Goal: Find specific page/section: Find specific page/section

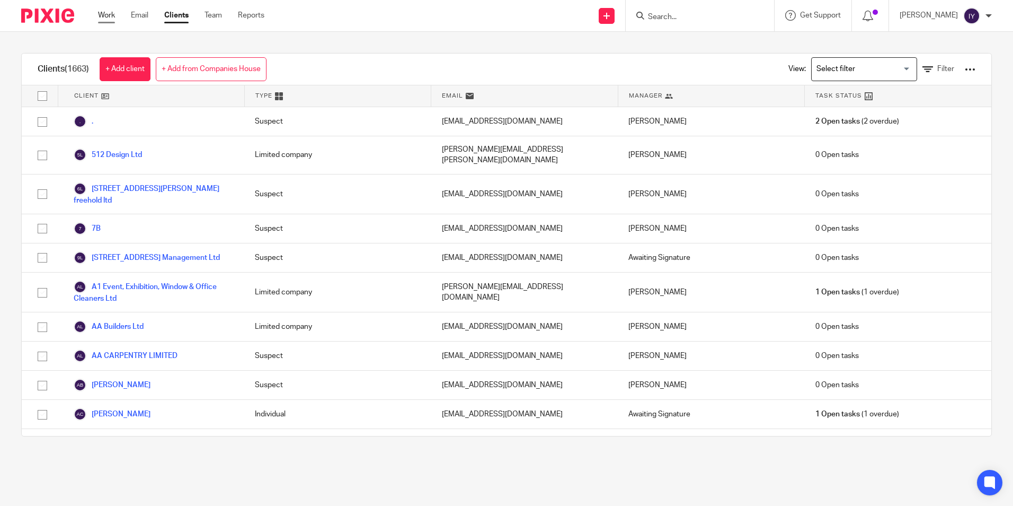
click at [114, 17] on link "Work" at bounding box center [106, 15] width 17 height 11
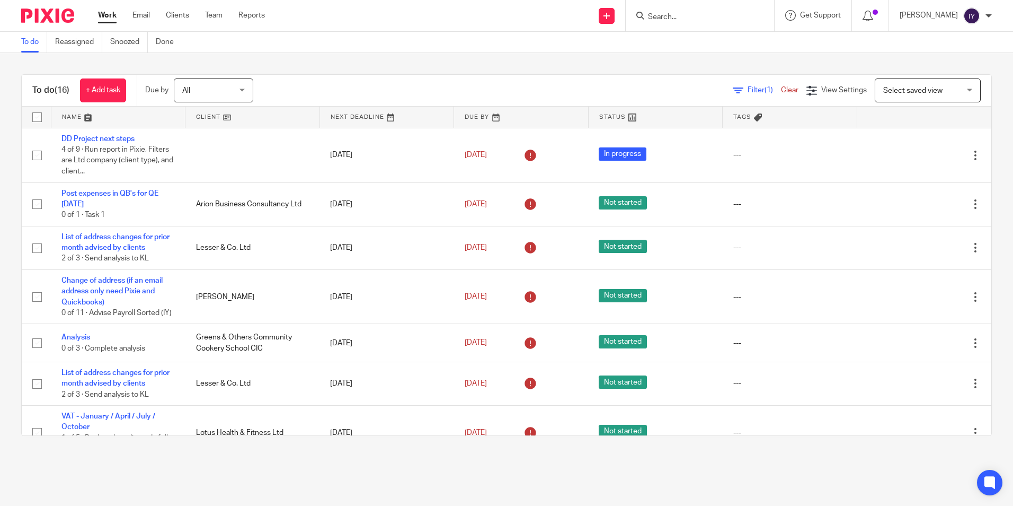
click at [727, 17] on input "Search" at bounding box center [694, 18] width 95 height 10
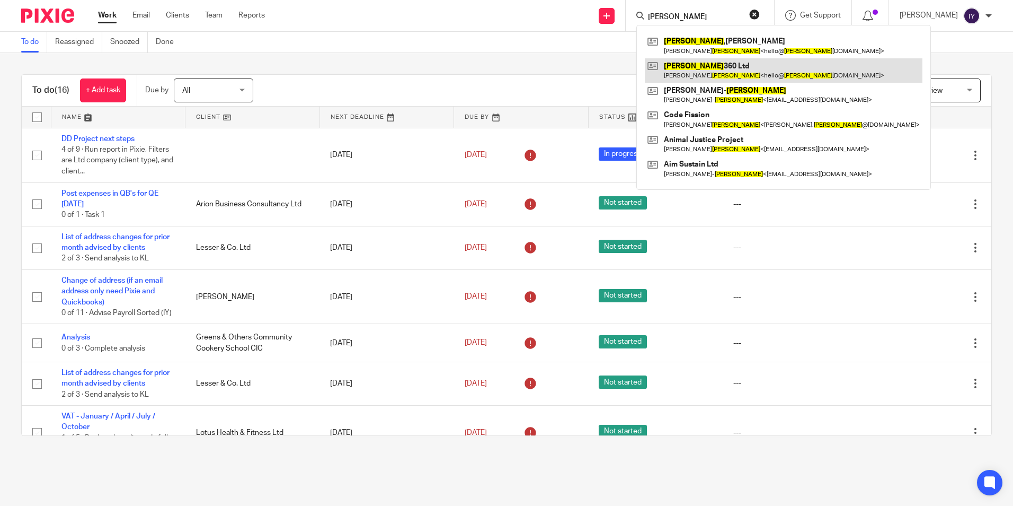
type input "[PERSON_NAME]"
click at [716, 64] on link at bounding box center [784, 70] width 278 height 24
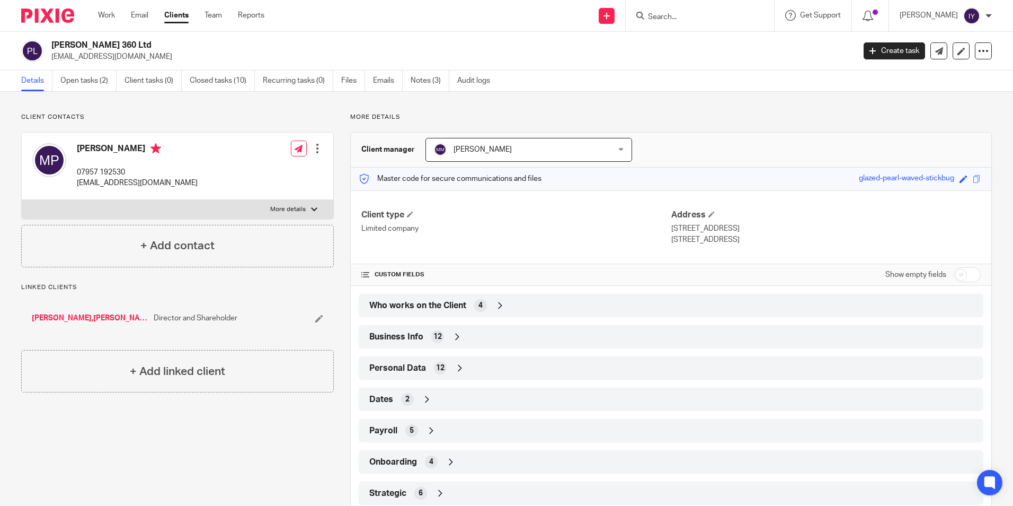
click at [719, 13] on input "Search" at bounding box center [694, 18] width 95 height 10
click at [91, 81] on link "Open tasks (2)" at bounding box center [88, 80] width 56 height 21
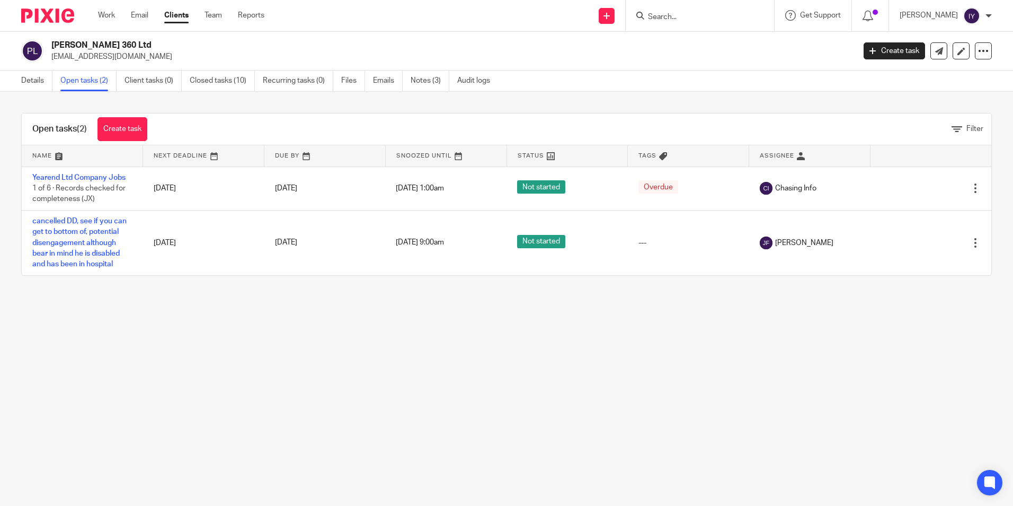
click at [709, 13] on input "Search" at bounding box center [694, 18] width 95 height 10
type input "cm prime"
click at [705, 43] on link at bounding box center [734, 45] width 179 height 24
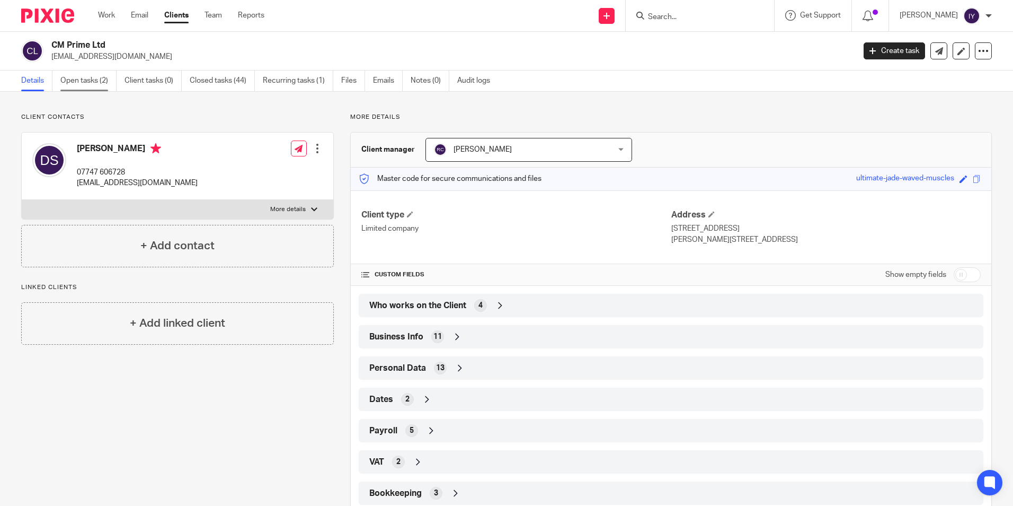
click at [83, 78] on link "Open tasks (2)" at bounding box center [88, 80] width 56 height 21
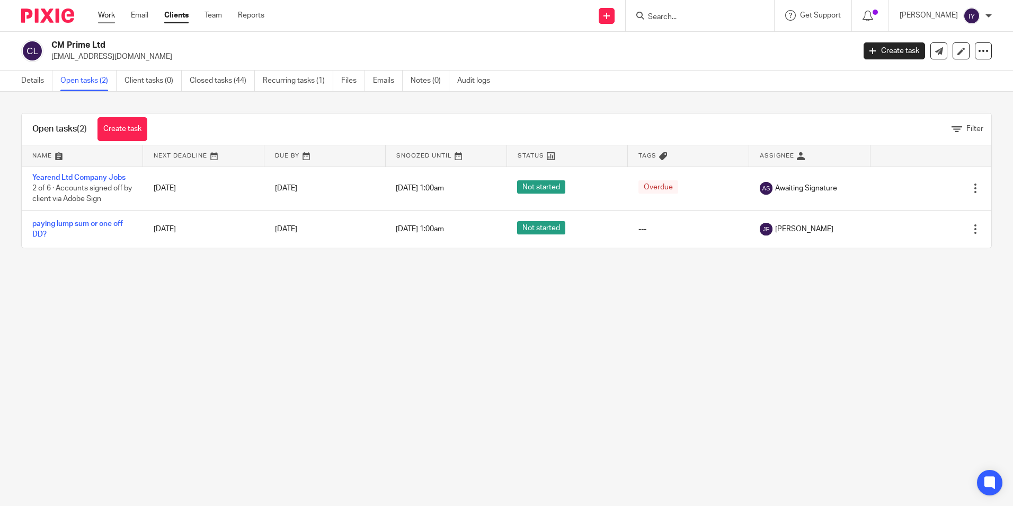
click at [99, 19] on link "Work" at bounding box center [106, 15] width 17 height 11
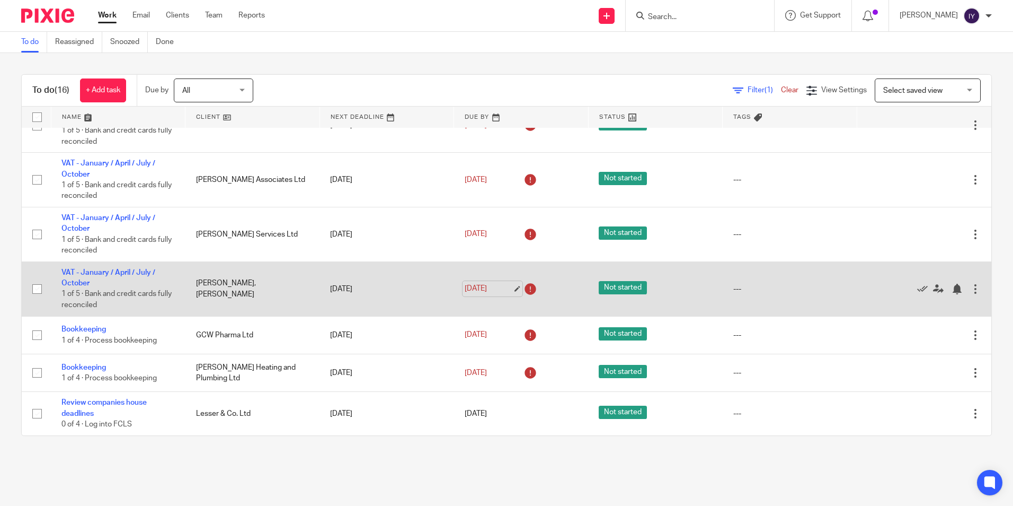
scroll to position [481, 0]
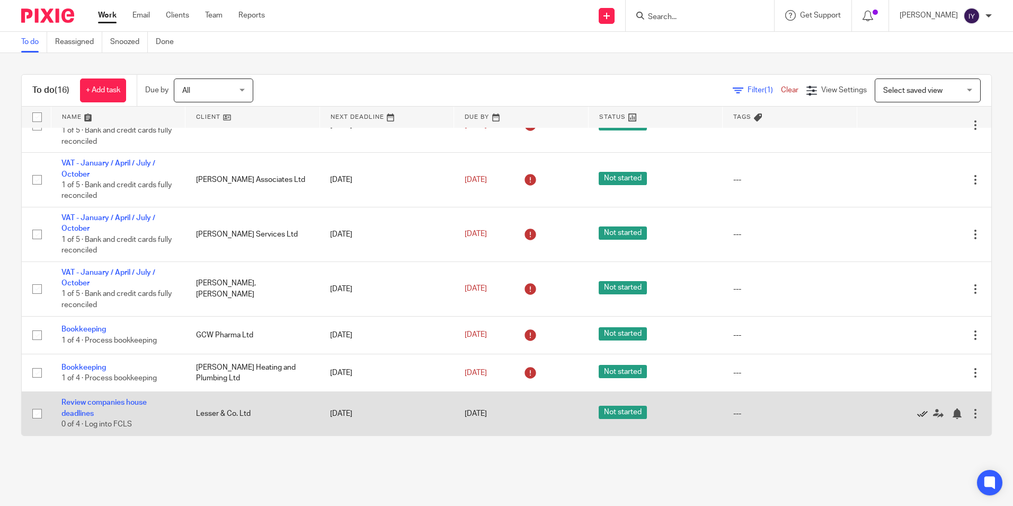
click at [917, 415] on icon at bounding box center [922, 413] width 11 height 11
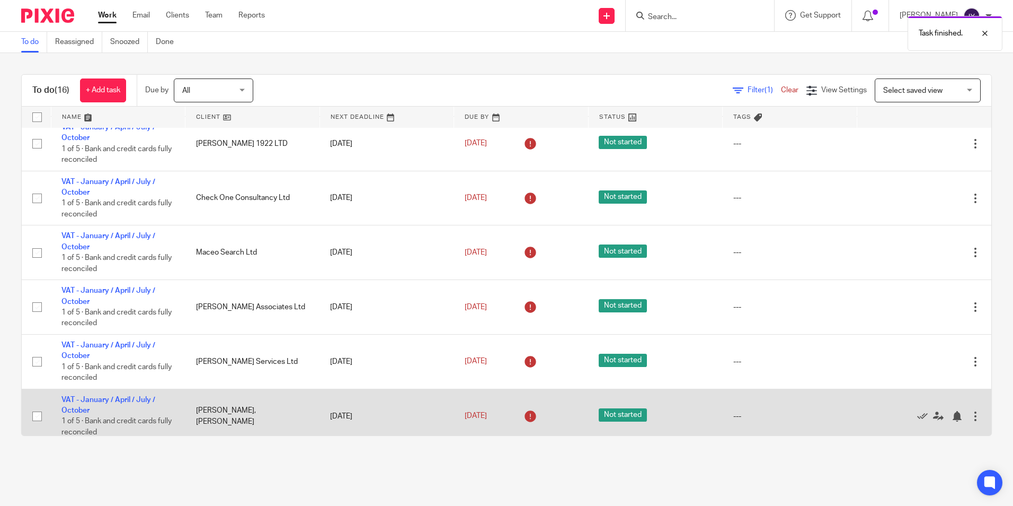
scroll to position [438, 0]
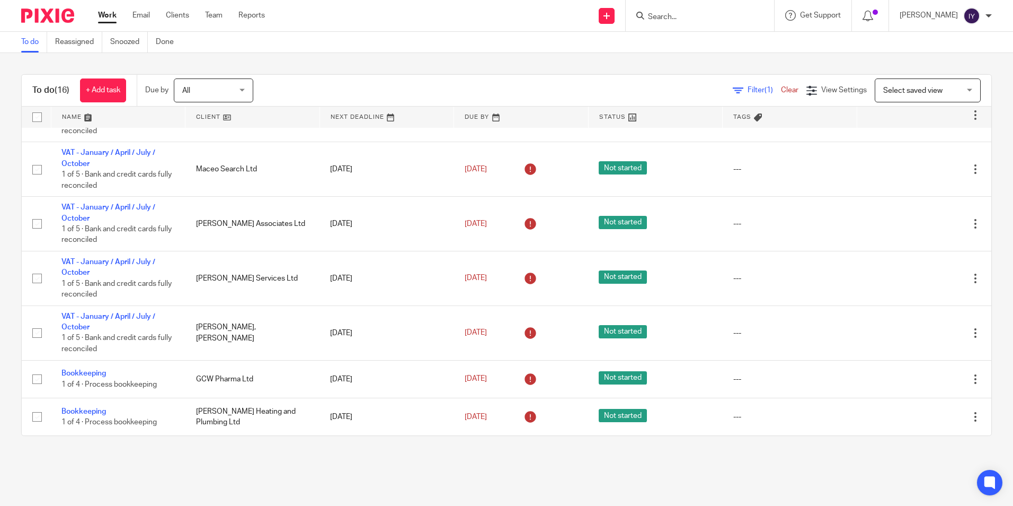
click at [720, 15] on input "Search" at bounding box center [694, 18] width 95 height 10
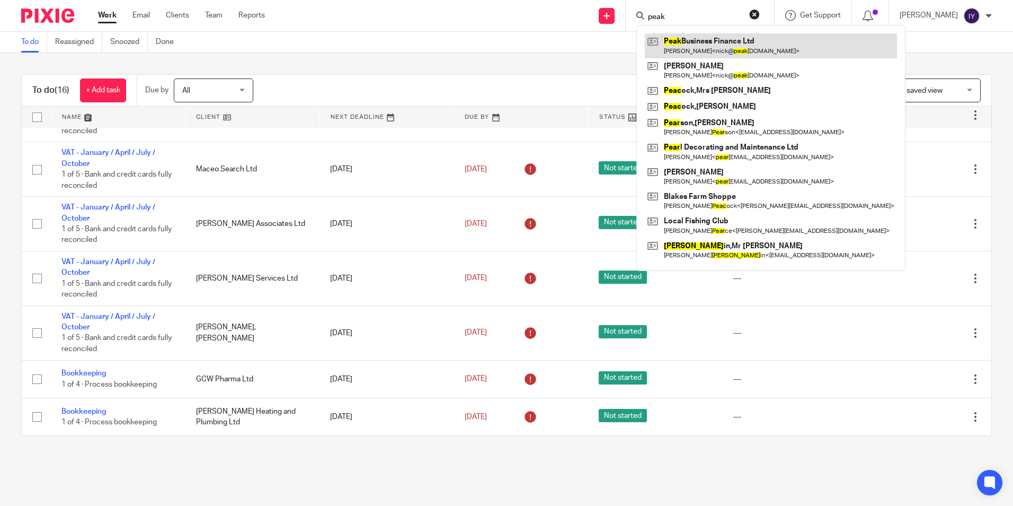
type input "peak"
click at [781, 50] on link at bounding box center [771, 45] width 252 height 24
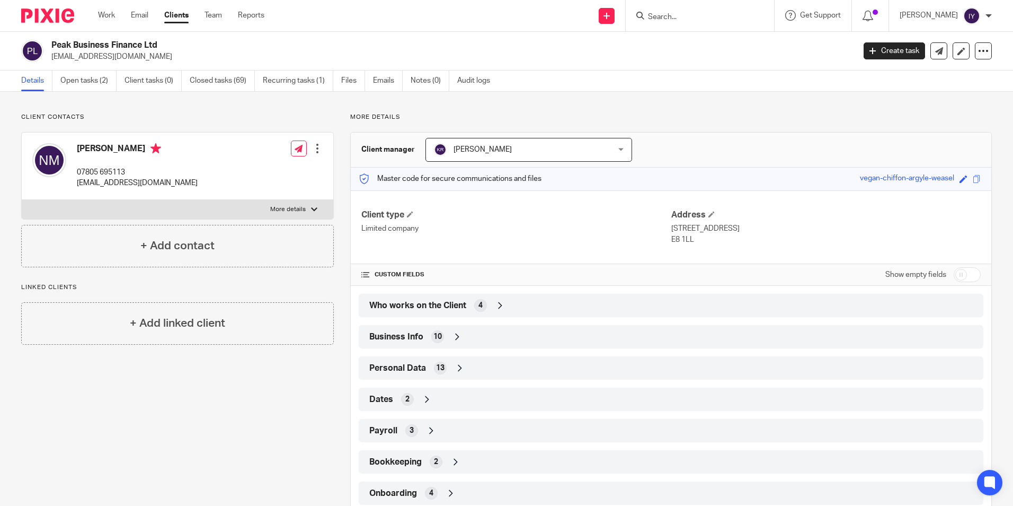
click at [684, 114] on div "Client contacts [PERSON_NAME] 07805 695113 [EMAIL_ADDRESS][DOMAIN_NAME] Edit co…" at bounding box center [506, 329] width 1013 height 474
